Goal: Use online tool/utility: Utilize a website feature to perform a specific function

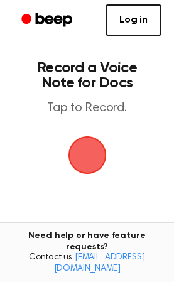
click at [91, 153] on span "button" at bounding box center [87, 154] width 51 height 51
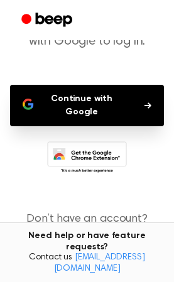
scroll to position [94, 0]
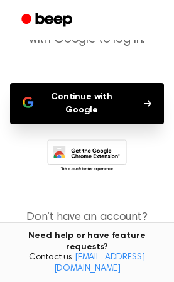
click at [63, 104] on button "Continue with Google" at bounding box center [87, 103] width 154 height 41
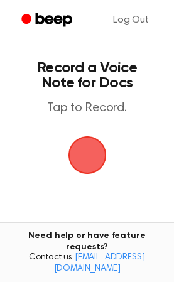
drag, startPoint x: 89, startPoint y: 162, endPoint x: 77, endPoint y: 163, distance: 11.9
click at [88, 162] on span "button" at bounding box center [87, 155] width 35 height 35
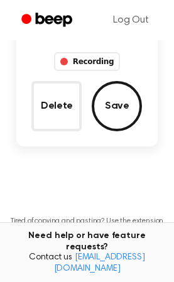
scroll to position [94, 0]
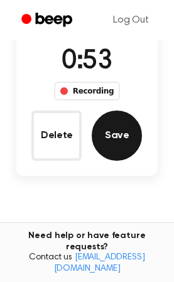
click at [131, 121] on button "Save" at bounding box center [117, 136] width 50 height 50
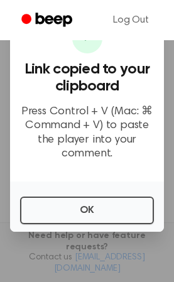
scroll to position [0, 0]
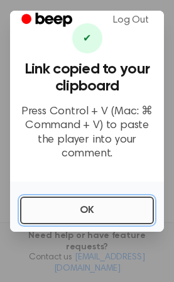
click at [108, 214] on button "OK" at bounding box center [87, 211] width 134 height 28
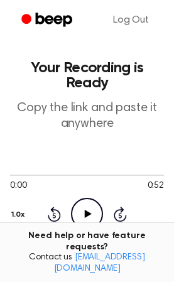
click at [84, 222] on icon "Play Audio" at bounding box center [87, 214] width 32 height 32
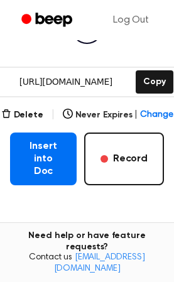
scroll to position [192, 0]
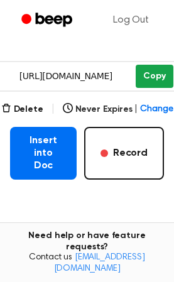
click at [153, 84] on button "Copy" at bounding box center [154, 76] width 37 height 23
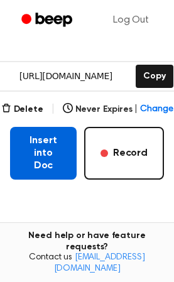
click at [36, 140] on button "Insert into Doc" at bounding box center [43, 153] width 67 height 53
click at [45, 152] on button "Insert into Doc" at bounding box center [43, 153] width 67 height 53
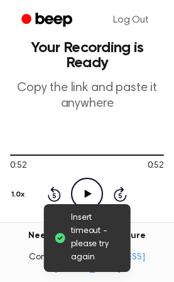
scroll to position [0, 0]
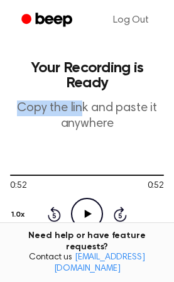
drag, startPoint x: 80, startPoint y: 97, endPoint x: -38, endPoint y: 98, distance: 117.4
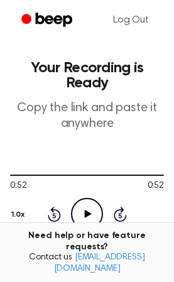
click at [73, 165] on div "0:52 0:52 Your browser does not support the [object Object] element. 1.0x Rewin…" at bounding box center [87, 199] width 154 height 95
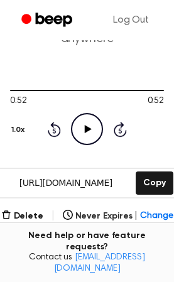
scroll to position [188, 0]
